Goal: Task Accomplishment & Management: Manage account settings

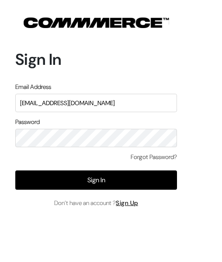
type input "[EMAIL_ADDRESS][DOMAIN_NAME]"
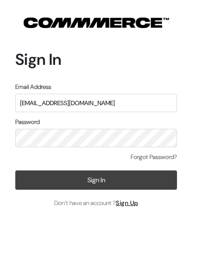
click at [93, 182] on button "Sign In" at bounding box center [96, 179] width 162 height 19
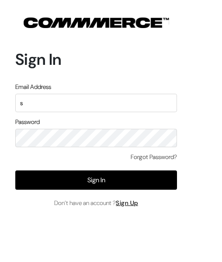
click at [109, 103] on input "s" at bounding box center [96, 103] width 162 height 18
type input "[EMAIL_ADDRESS][DOMAIN_NAME]"
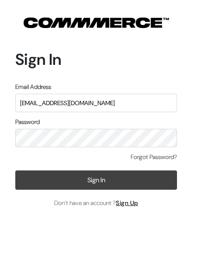
click at [98, 176] on button "Sign In" at bounding box center [96, 179] width 162 height 19
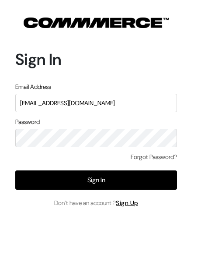
type input "[EMAIL_ADDRESS][DOMAIN_NAME]"
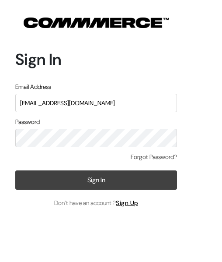
click at [90, 189] on button "Sign In" at bounding box center [96, 179] width 162 height 19
